Goal: Information Seeking & Learning: Learn about a topic

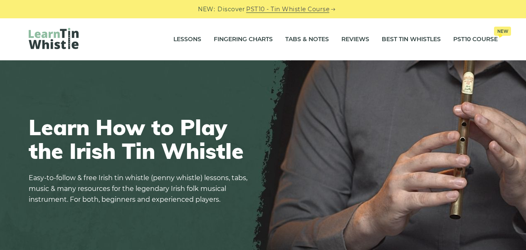
click at [323, 43] on link "Tabs & Notes" at bounding box center [307, 39] width 44 height 21
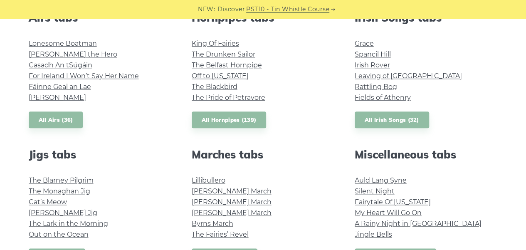
scroll to position [416, 0]
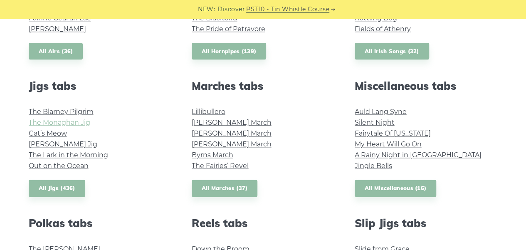
click at [78, 118] on link "The Monaghan Jig" at bounding box center [60, 122] width 62 height 8
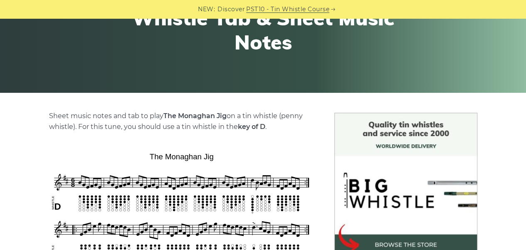
scroll to position [125, 0]
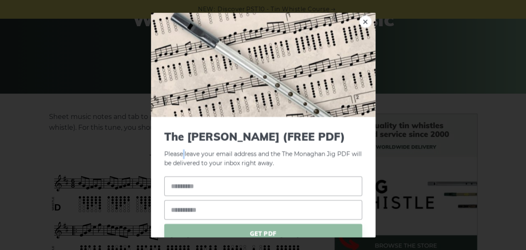
click at [180, 157] on p "Please leave your email address and the The Monaghan Jig PDF will be delivered …" at bounding box center [263, 149] width 198 height 38
click at [190, 151] on p "Please leave your email address and the The Monaghan Jig PDF will be delivered …" at bounding box center [263, 149] width 198 height 38
click at [22, 148] on div "× The Monaghan Jig (FREE PDF) Please leave your email address and the The Monag…" at bounding box center [263, 125] width 526 height 250
click at [131, 139] on div "× The Monaghan Jig (FREE PDF) Please leave your email address and the The Monag…" at bounding box center [263, 125] width 526 height 250
click at [352, 24] on img at bounding box center [263, 64] width 224 height 104
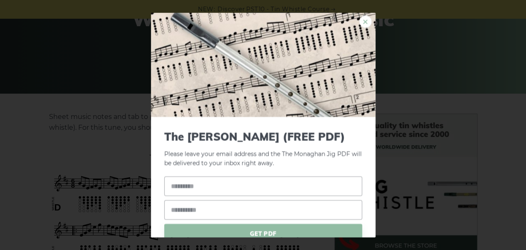
click at [359, 21] on link "×" at bounding box center [365, 21] width 12 height 12
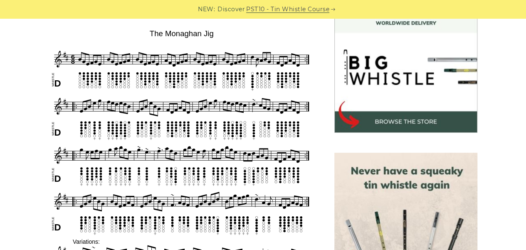
scroll to position [249, 0]
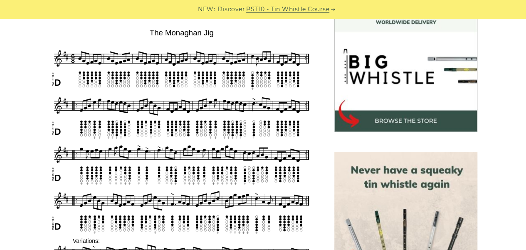
click at [264, 10] on link "PST10 - Tin Whistle Course" at bounding box center [287, 10] width 83 height 10
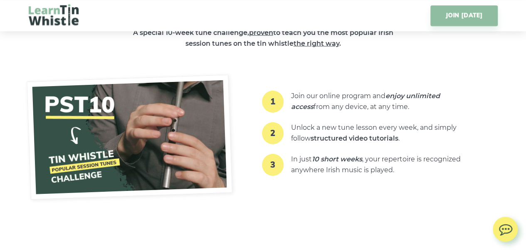
scroll to position [997, 0]
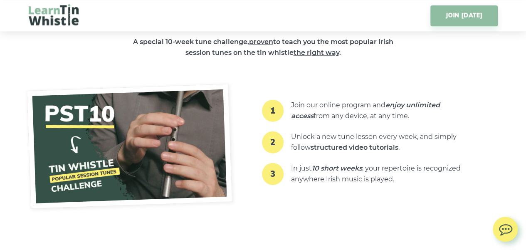
click at [129, 135] on img at bounding box center [130, 146] width 206 height 125
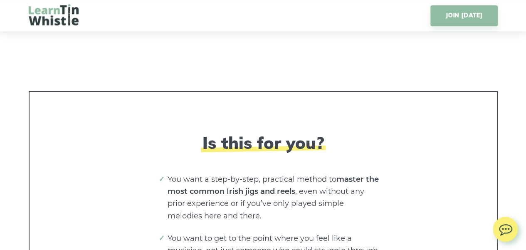
scroll to position [284, 0]
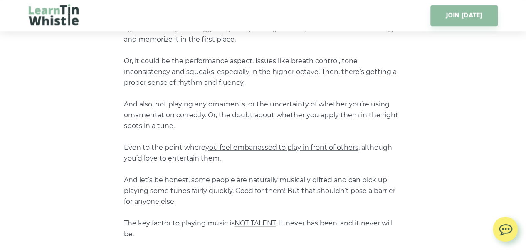
drag, startPoint x: 76, startPoint y: 29, endPoint x: 60, endPoint y: 24, distance: 16.4
click at [75, 29] on div "JOIN TODAY" at bounding box center [263, 15] width 509 height 31
click at [58, 23] on img at bounding box center [54, 14] width 50 height 21
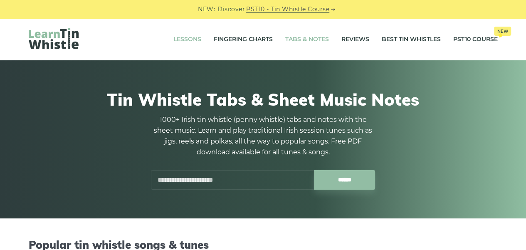
click at [193, 45] on link "Lessons" at bounding box center [187, 39] width 28 height 21
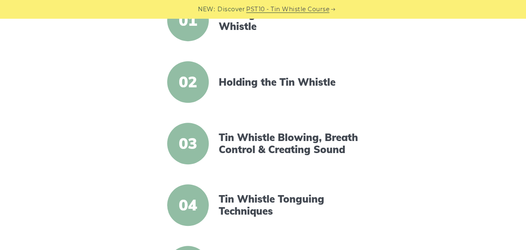
scroll to position [166, 0]
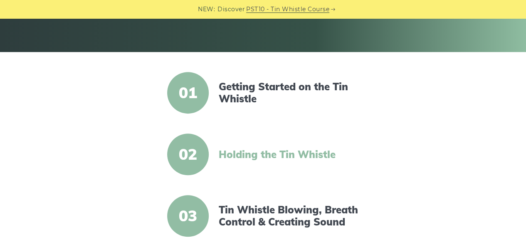
click at [291, 155] on link "Holding the Tin Whistle" at bounding box center [290, 154] width 143 height 12
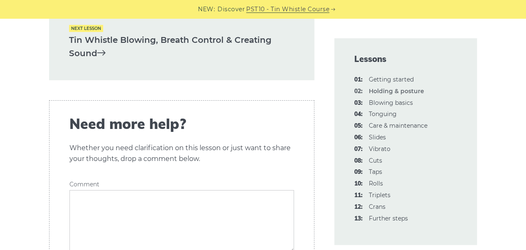
scroll to position [1455, 0]
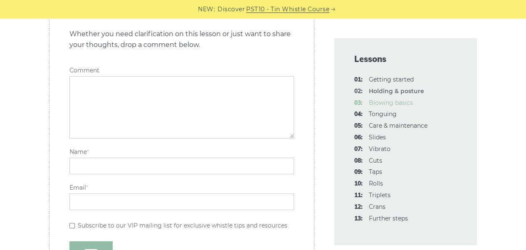
click at [403, 102] on link "03: Blowing basics" at bounding box center [391, 102] width 44 height 7
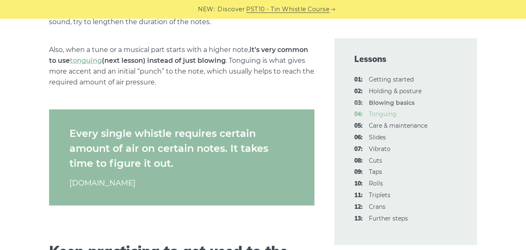
scroll to position [1413, 0]
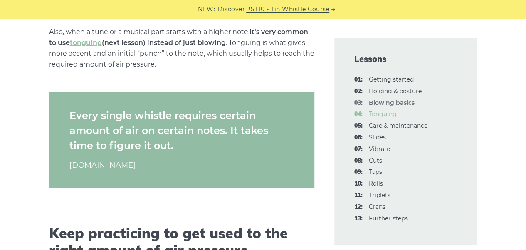
click at [393, 115] on link "04: Tonguing" at bounding box center [383, 113] width 28 height 7
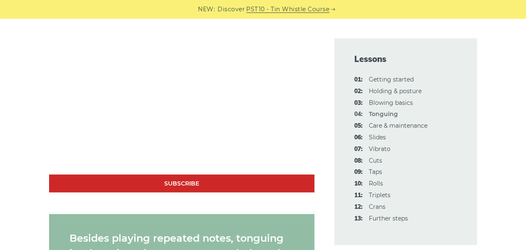
scroll to position [665, 0]
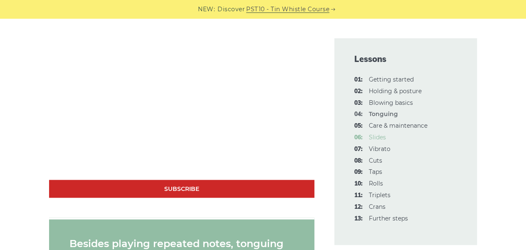
click at [378, 138] on link "06: Slides" at bounding box center [377, 136] width 17 height 7
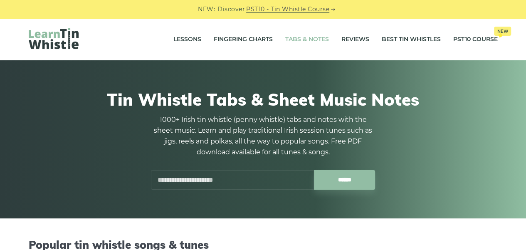
click at [247, 182] on input "text" at bounding box center [232, 180] width 163 height 20
click at [314, 170] on input "******" at bounding box center [344, 180] width 61 height 20
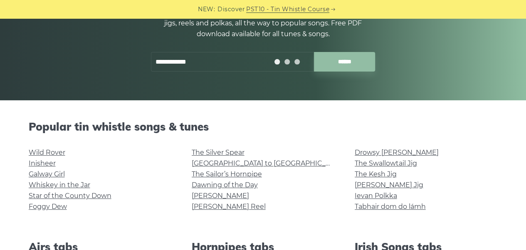
scroll to position [125, 0]
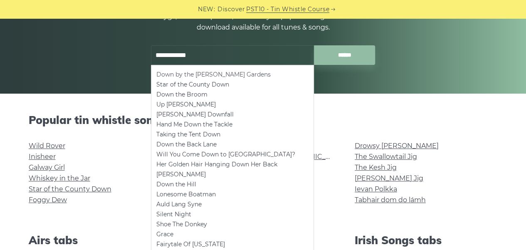
click at [228, 75] on li "Down by the Sally Gardens" at bounding box center [232, 74] width 152 height 10
type input "**********"
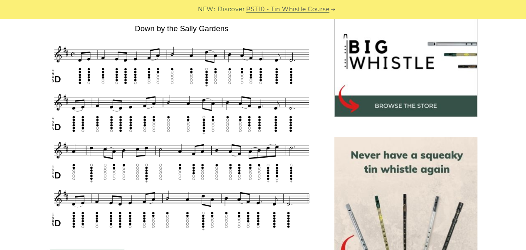
scroll to position [249, 0]
